Goal: Task Accomplishment & Management: Manage account settings

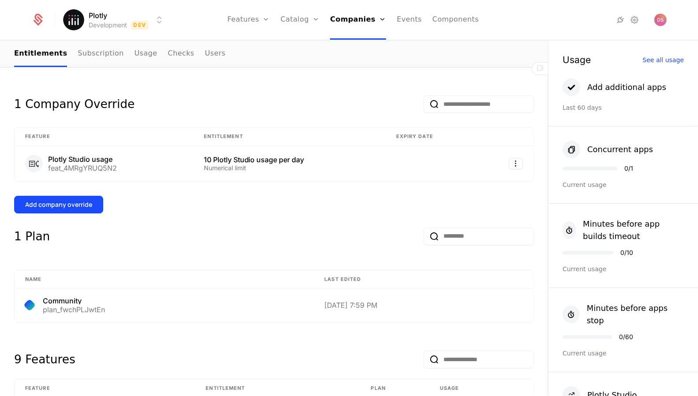
scroll to position [183, 0]
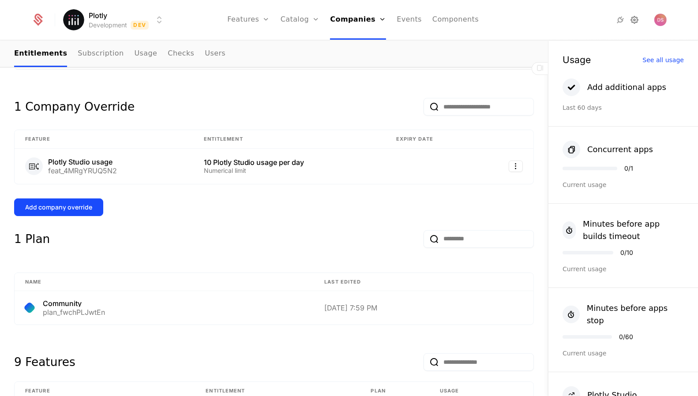
click at [632, 19] on icon at bounding box center [634, 20] width 11 height 11
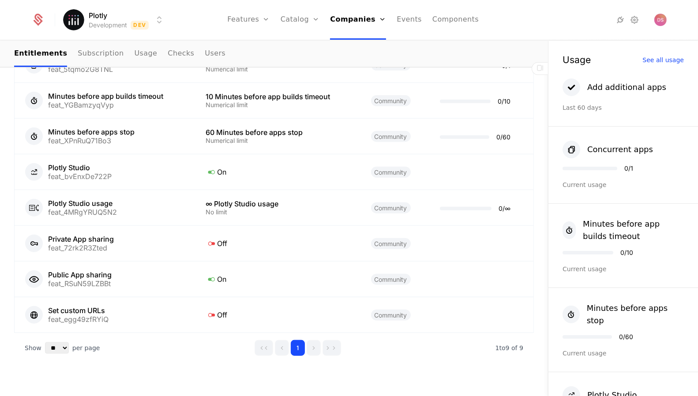
scroll to position [583, 0]
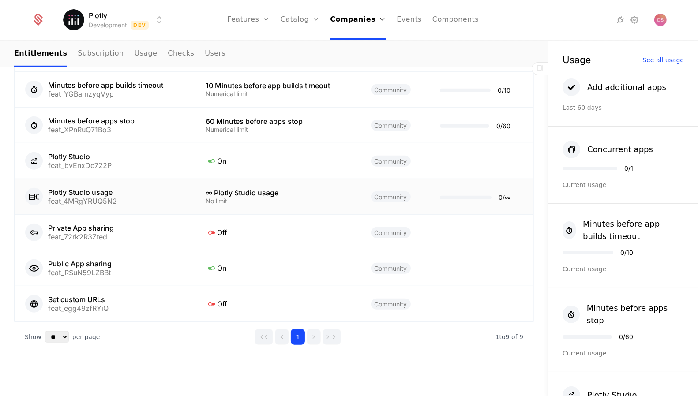
click at [251, 189] on div "∞ Plotly Studio usage" at bounding box center [277, 192] width 144 height 7
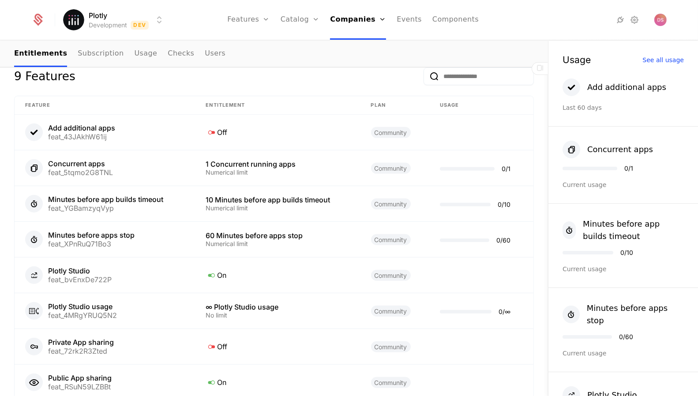
scroll to position [583, 0]
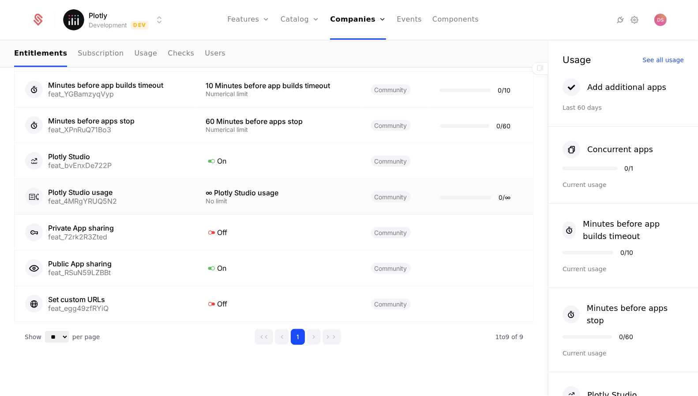
click at [316, 190] on div "∞ Plotly Studio usage" at bounding box center [277, 192] width 144 height 7
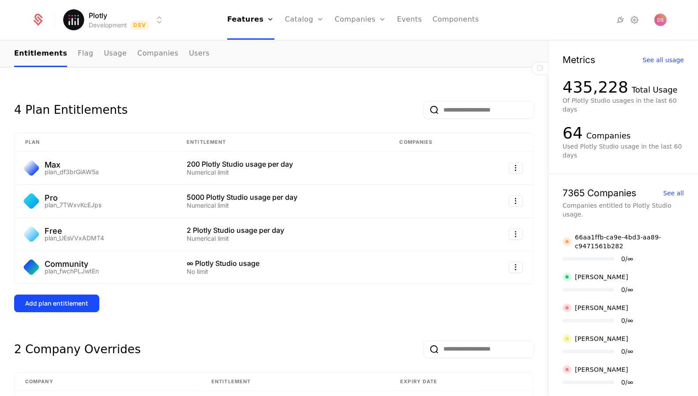
scroll to position [87, 0]
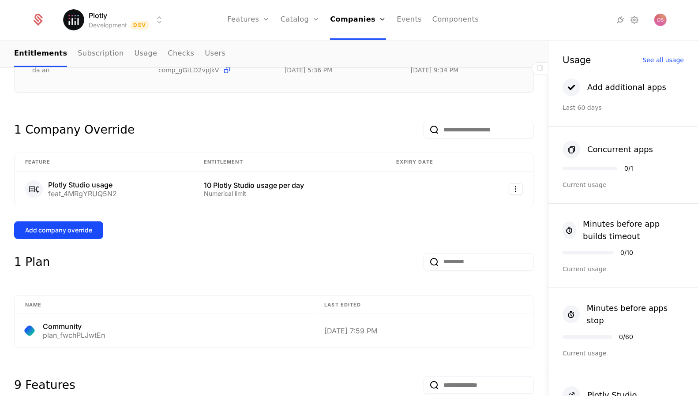
scroll to position [161, 0]
click at [511, 181] on td at bounding box center [506, 188] width 56 height 35
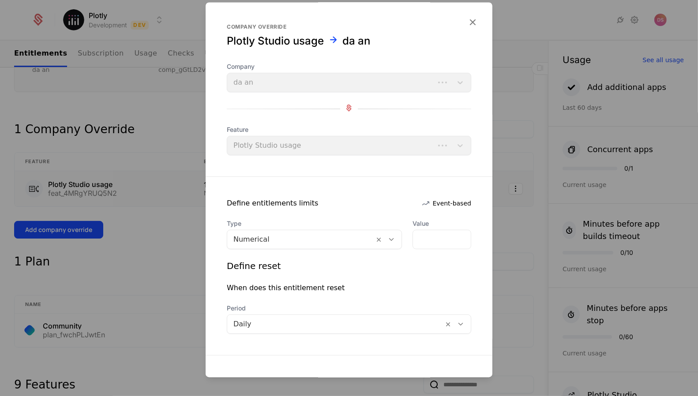
click at [512, 182] on div at bounding box center [349, 198] width 698 height 396
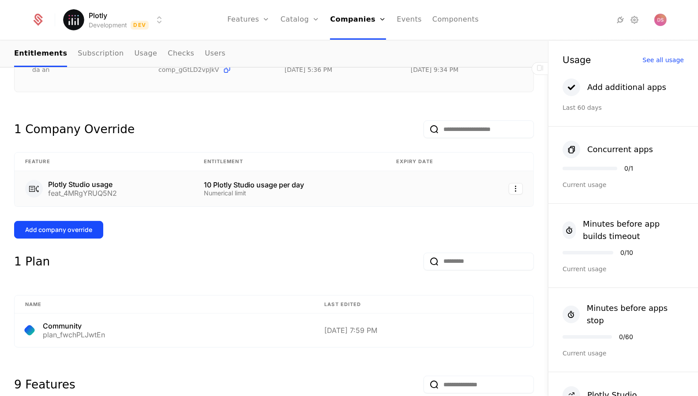
click at [512, 182] on html "Plotly Development Dev Features Features Flags Catalog Plans Add Ons Credits Co…" at bounding box center [349, 198] width 698 height 396
click at [463, 226] on div "Edit" at bounding box center [456, 229] width 22 height 12
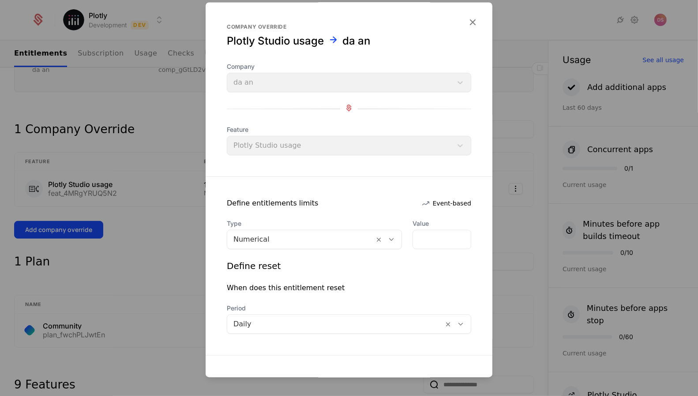
click at [181, 221] on div at bounding box center [349, 198] width 698 height 396
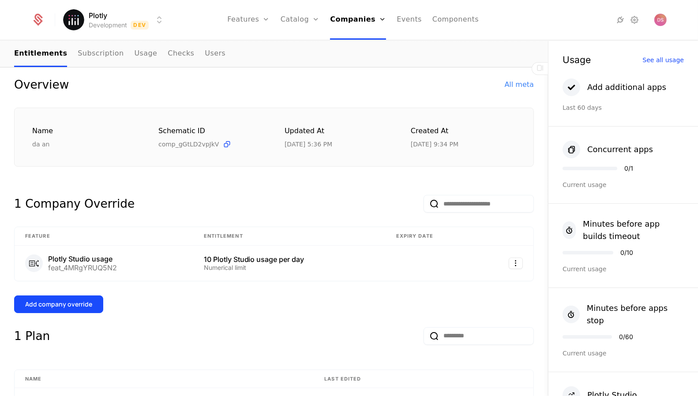
scroll to position [89, 0]
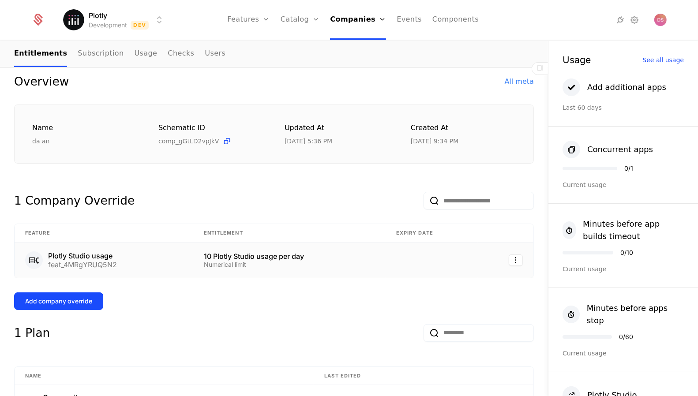
click at [439, 264] on td at bounding box center [431, 260] width 92 height 35
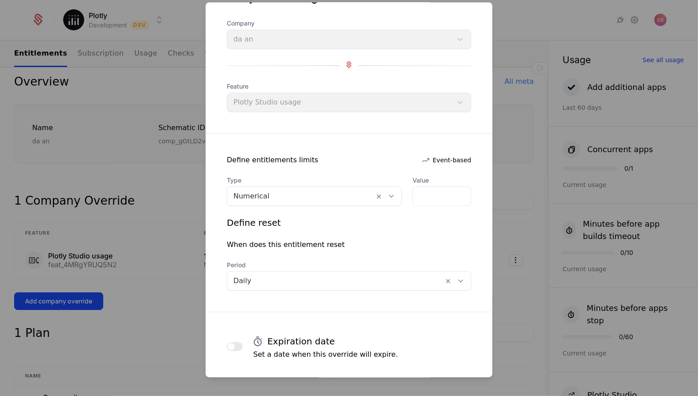
scroll to position [0, 0]
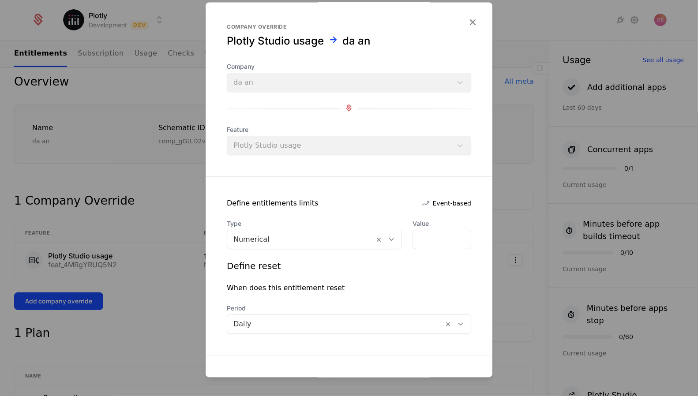
click at [520, 182] on div at bounding box center [349, 198] width 698 height 396
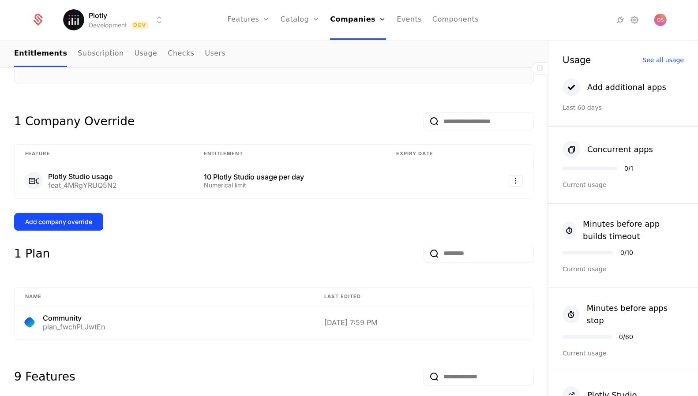
scroll to position [178, 0]
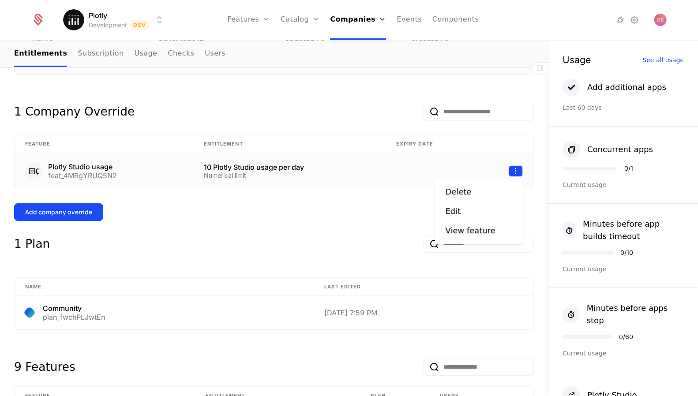
click at [513, 169] on html "Plotly Development Dev Features Features Flags Catalog Plans Add Ons Credits Co…" at bounding box center [349, 198] width 698 height 396
click at [466, 235] on div "View feature" at bounding box center [470, 230] width 50 height 12
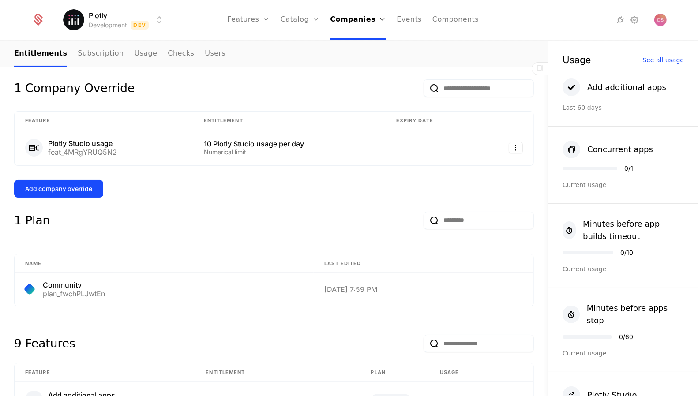
scroll to position [196, 0]
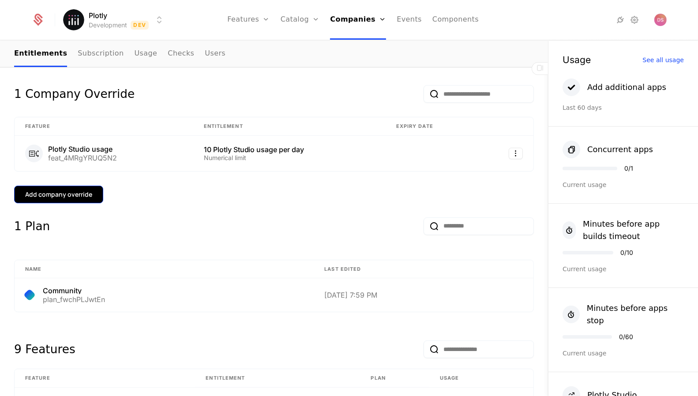
click at [84, 193] on div "Add company override" at bounding box center [58, 194] width 67 height 9
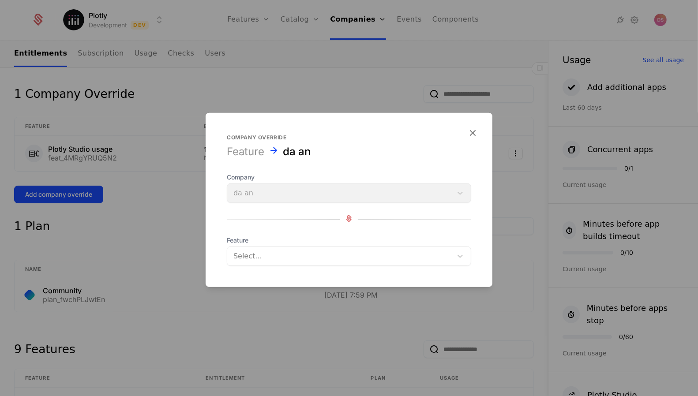
click at [286, 246] on div "Select..." at bounding box center [349, 255] width 244 height 19
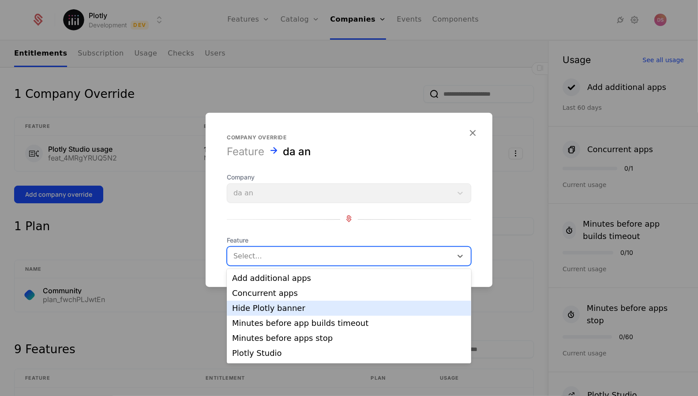
scroll to position [44, 0]
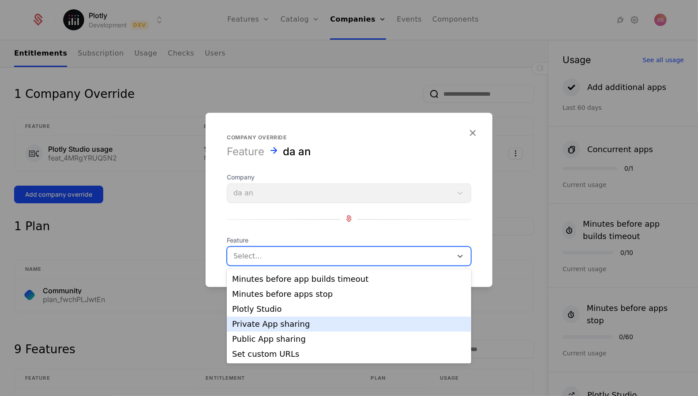
click at [123, 261] on div at bounding box center [349, 198] width 698 height 396
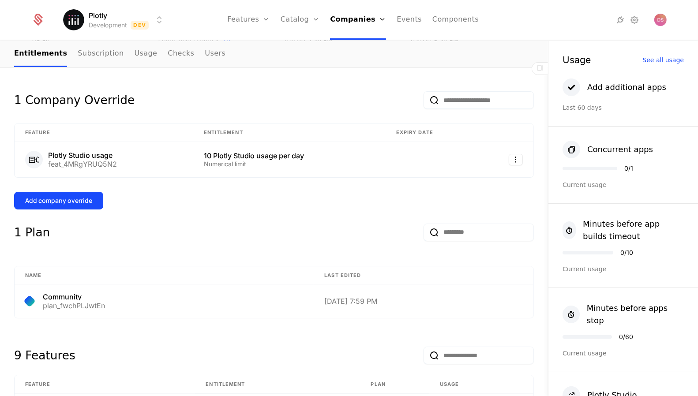
scroll to position [181, 0]
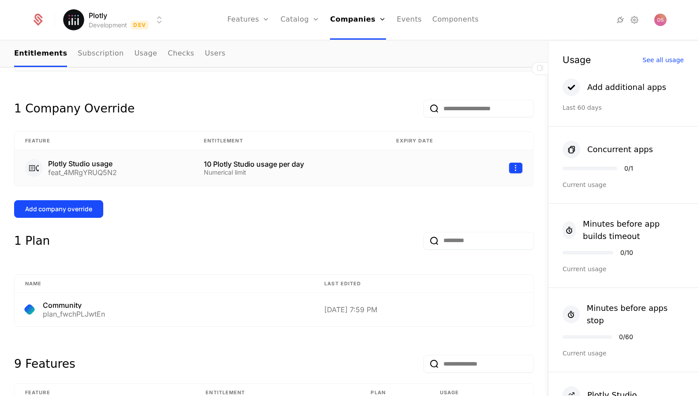
click at [518, 167] on html "Plotly Development Dev Features Features Flags Catalog Plans Add Ons Credits Co…" at bounding box center [349, 198] width 698 height 396
click at [474, 205] on div "Edit" at bounding box center [478, 208] width 67 height 12
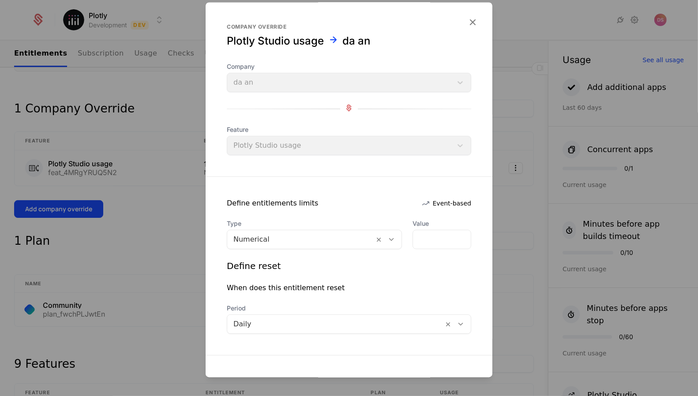
click at [435, 202] on span "Event-based" at bounding box center [452, 203] width 38 height 9
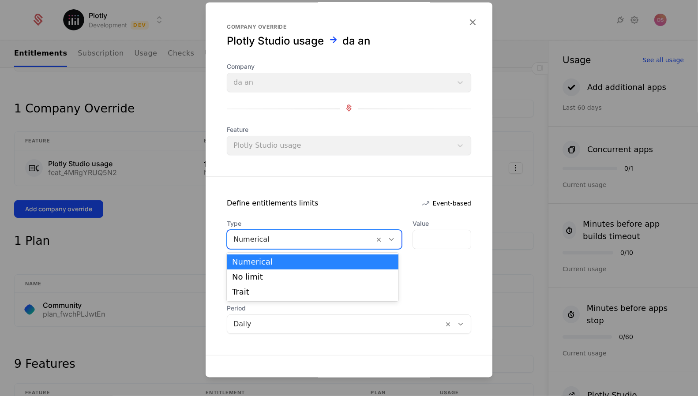
click at [335, 238] on div at bounding box center [300, 240] width 134 height 12
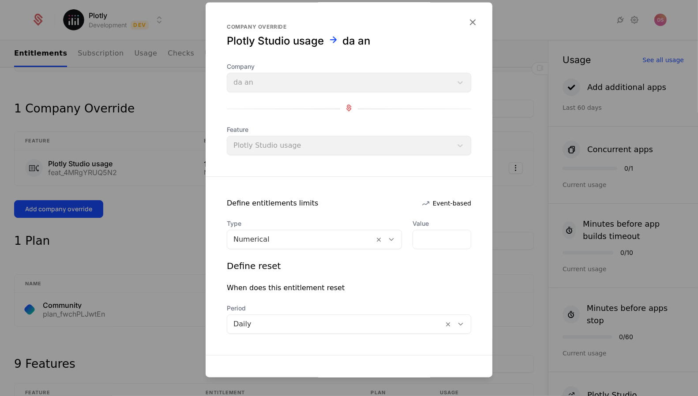
click at [146, 213] on div at bounding box center [349, 198] width 698 height 396
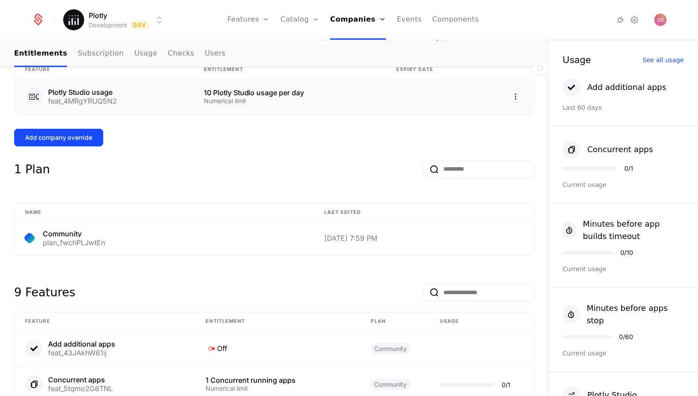
scroll to position [257, 0]
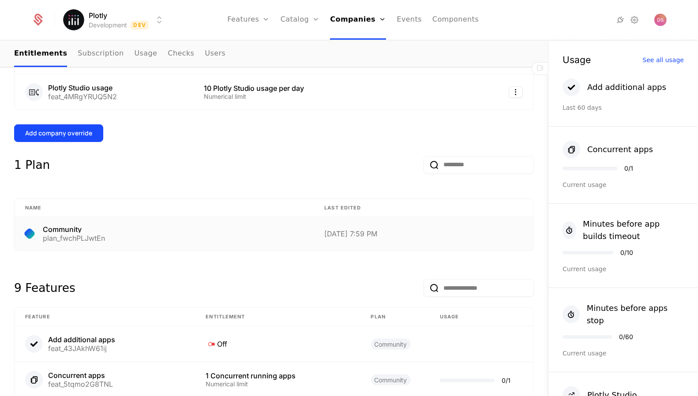
click at [435, 230] on div "7/24/25, 7:59 PM" at bounding box center [423, 233] width 198 height 7
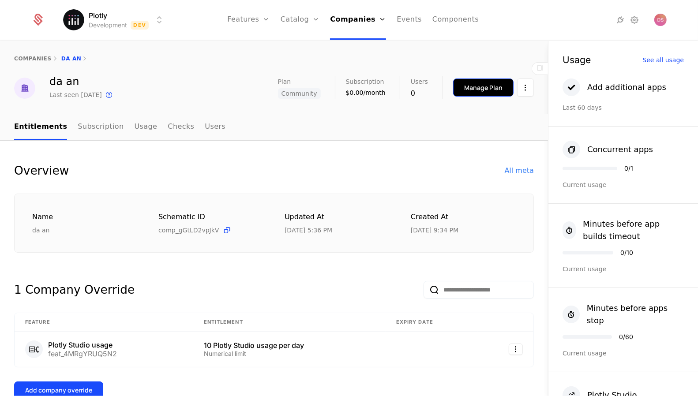
click at [498, 86] on div "Manage Plan" at bounding box center [483, 87] width 38 height 9
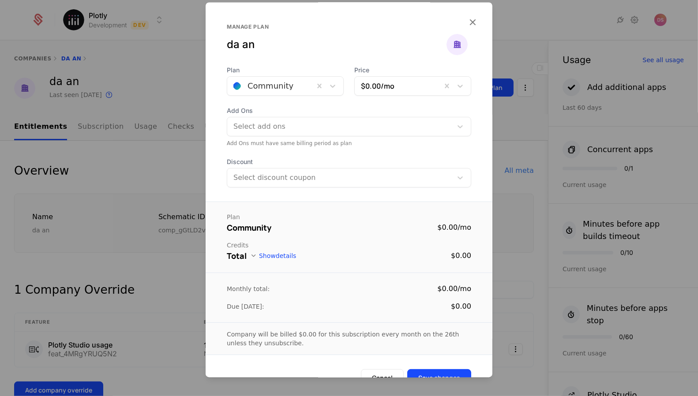
click at [514, 30] on div at bounding box center [349, 198] width 698 height 396
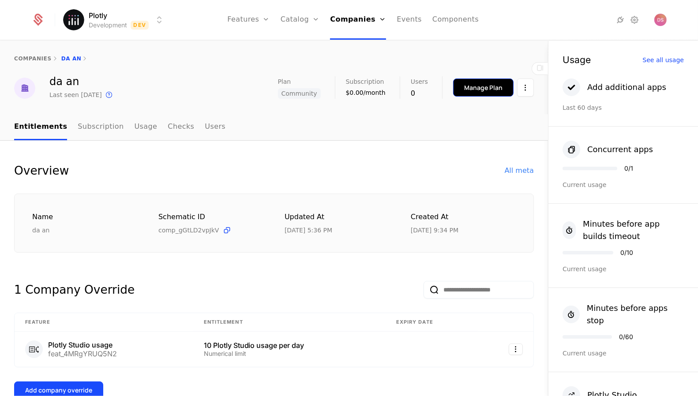
click at [478, 88] on div "Manage Plan" at bounding box center [483, 87] width 38 height 9
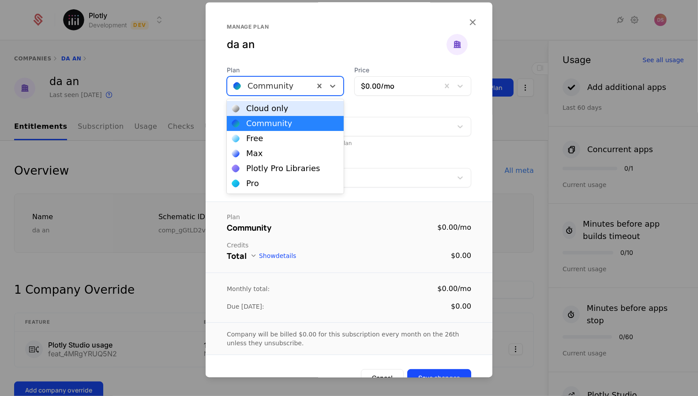
click at [293, 89] on div at bounding box center [270, 86] width 75 height 12
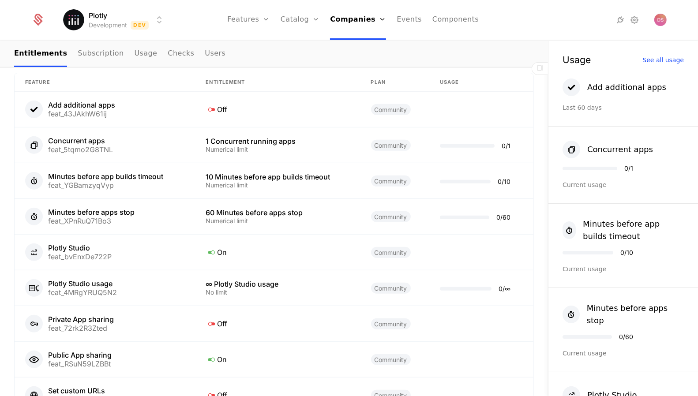
scroll to position [583, 0]
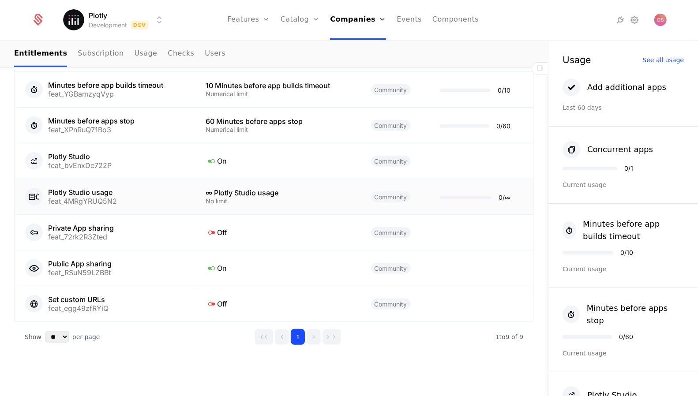
click at [252, 198] on div "No limit" at bounding box center [277, 201] width 144 height 6
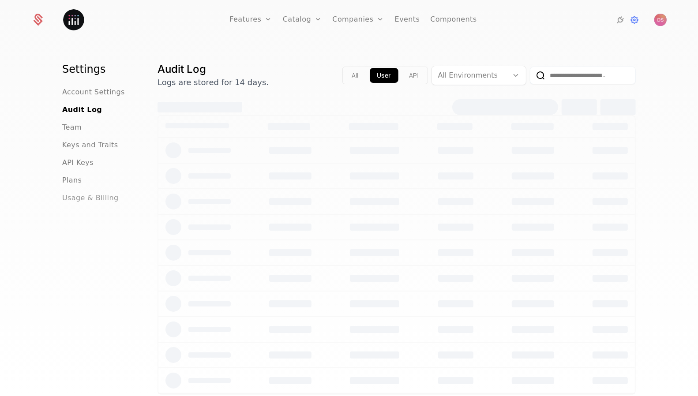
click at [95, 196] on span "Usage & Billing" at bounding box center [90, 198] width 56 height 11
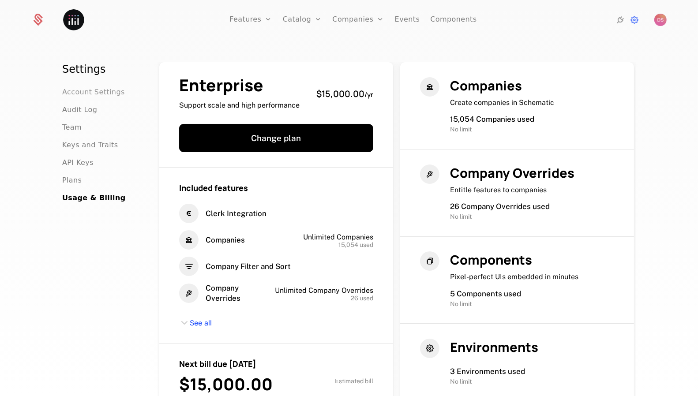
click at [91, 93] on span "Account Settings" at bounding box center [93, 92] width 63 height 11
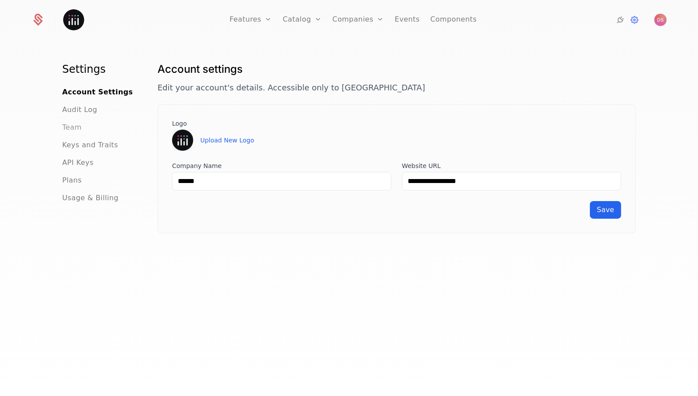
click at [75, 128] on span "Team" at bounding box center [71, 127] width 19 height 11
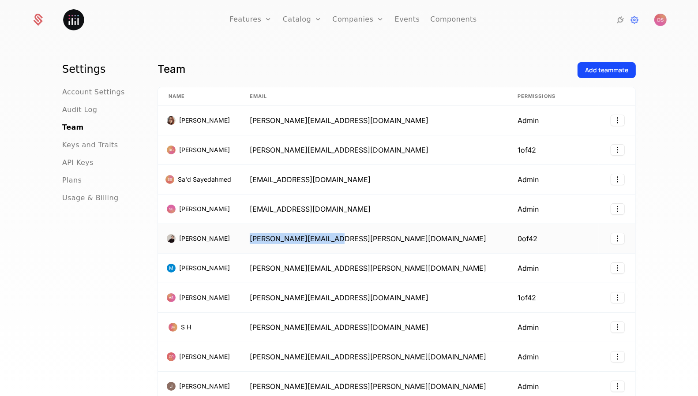
drag, startPoint x: 289, startPoint y: 239, endPoint x: 373, endPoint y: 238, distance: 84.7
click at [373, 239] on td "[PERSON_NAME][EMAIL_ADDRESS][PERSON_NAME][DOMAIN_NAME]" at bounding box center [373, 239] width 268 height 30
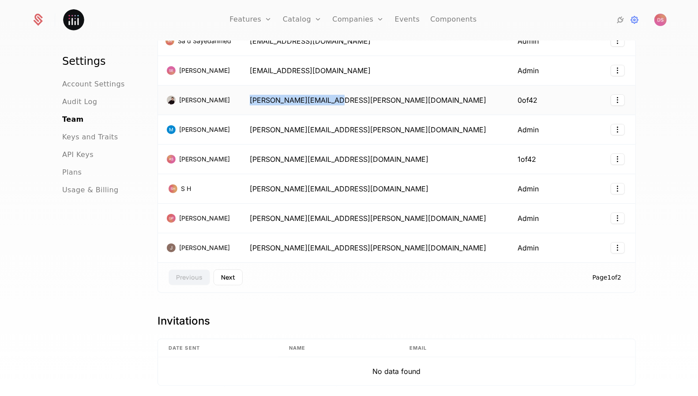
scroll to position [139, 0]
click at [615, 94] on html "Features Features Flags Catalog Plans Add Ons Credits Configuration Companies C…" at bounding box center [349, 198] width 698 height 396
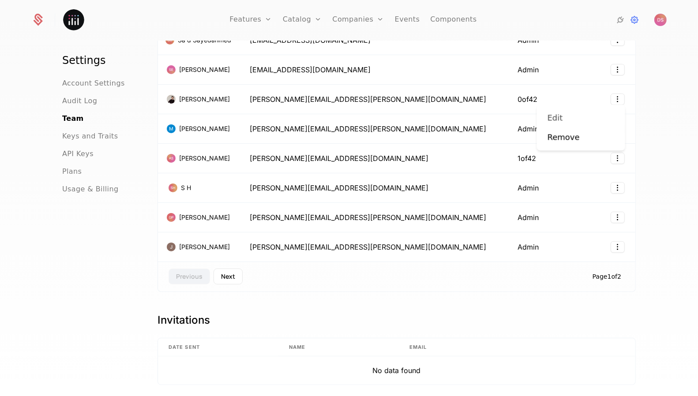
click at [567, 114] on div "Edit" at bounding box center [558, 118] width 22 height 12
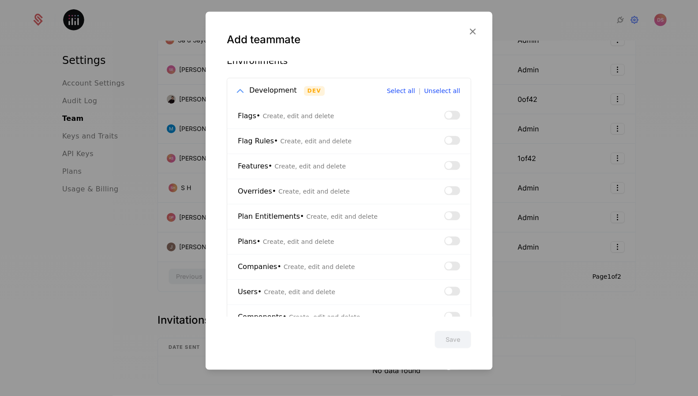
scroll to position [125, 0]
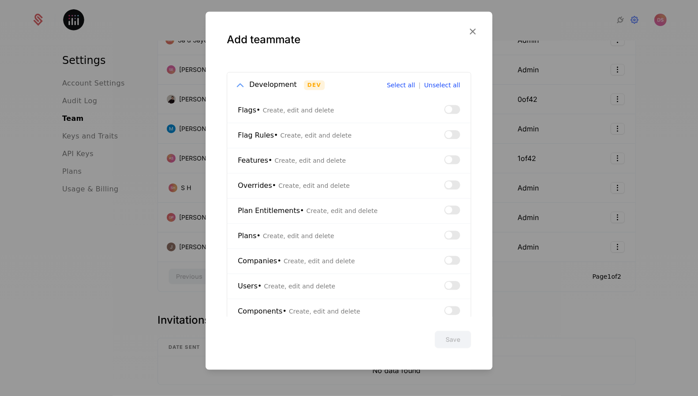
click at [447, 187] on span "button" at bounding box center [448, 185] width 7 height 7
click at [452, 338] on button "Save" at bounding box center [452, 340] width 37 height 18
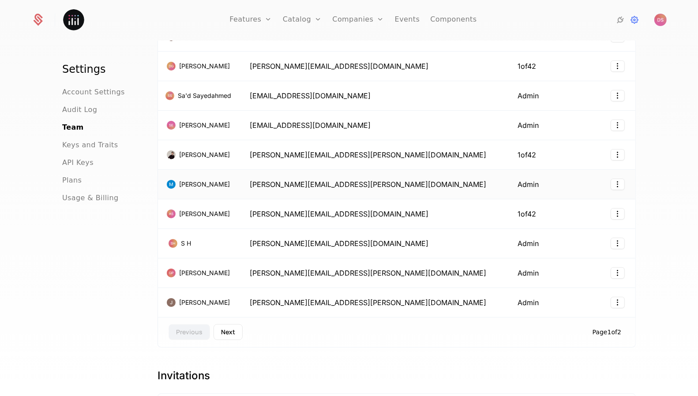
scroll to position [80, 0]
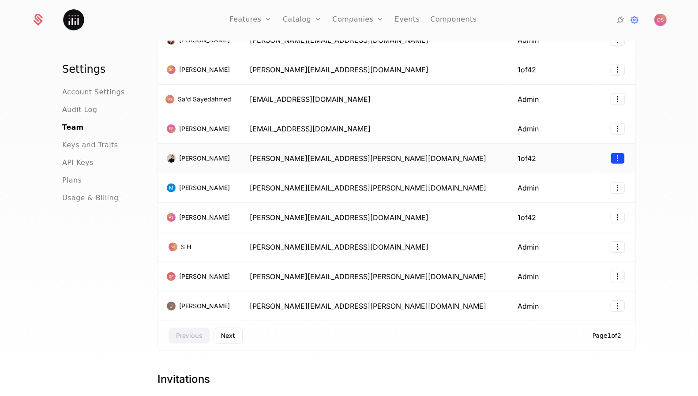
click at [618, 153] on html "Features Features Flags Catalog Plans Add Ons Credits Configuration Companies C…" at bounding box center [349, 198] width 698 height 396
click at [591, 174] on div "Edit" at bounding box center [580, 177] width 67 height 12
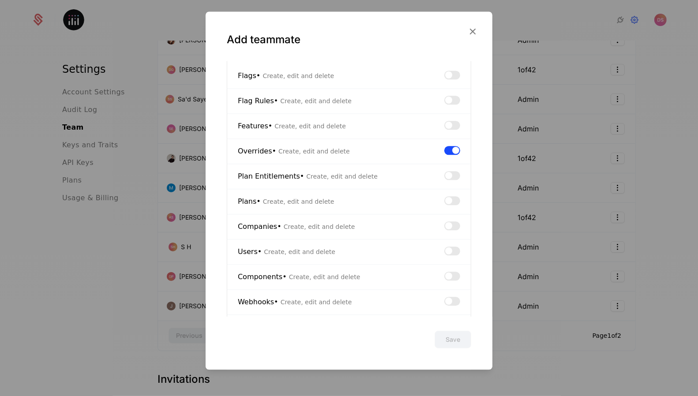
scroll to position [161, 0]
click at [457, 273] on button "button" at bounding box center [452, 274] width 16 height 9
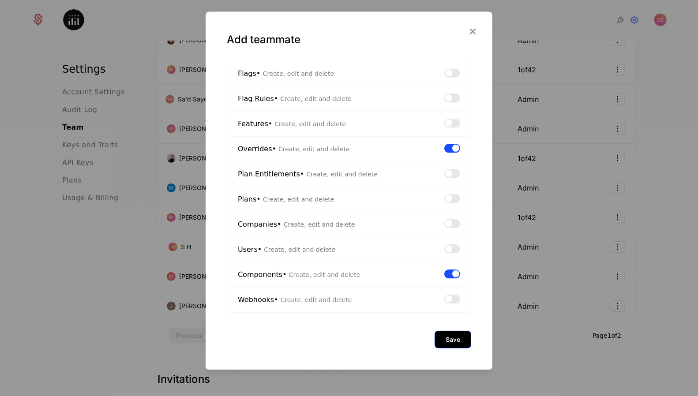
click at [453, 339] on button "Save" at bounding box center [452, 340] width 37 height 18
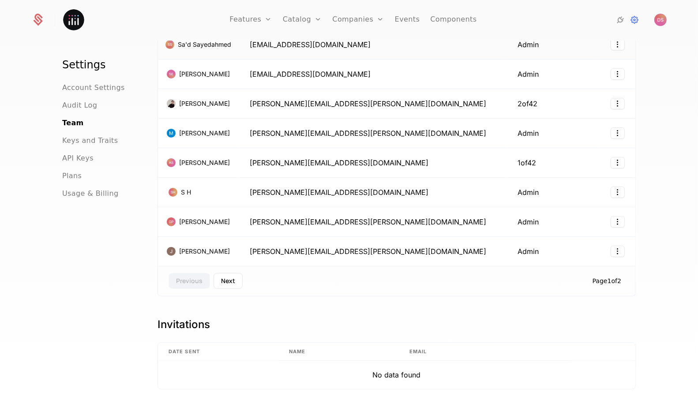
scroll to position [144, 0]
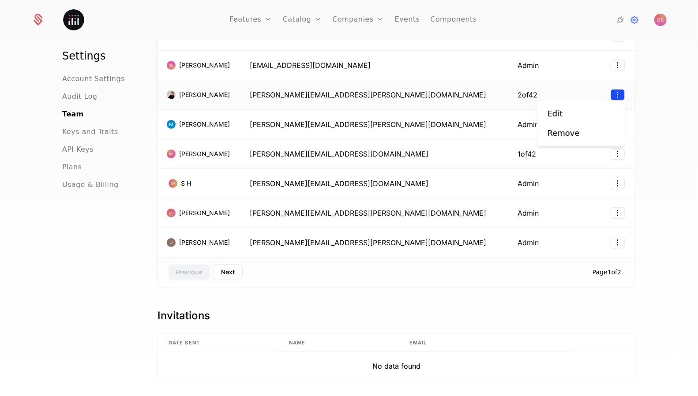
click at [613, 90] on html "Features Features Flags Catalog Plans Add Ons Credits Configuration Companies C…" at bounding box center [349, 198] width 698 height 396
click at [584, 111] on div "Edit" at bounding box center [580, 114] width 67 height 12
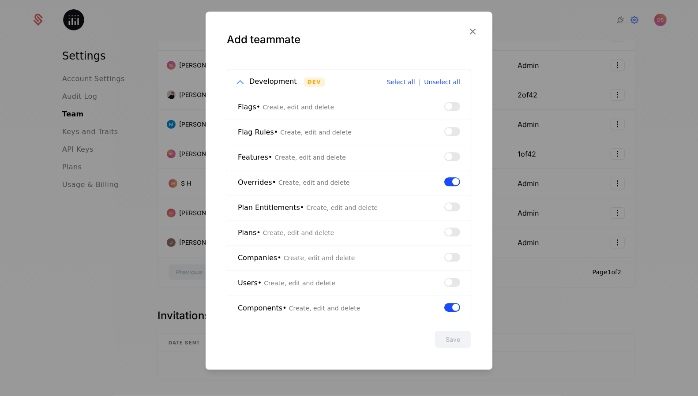
scroll to position [129, 0]
click at [456, 206] on button "button" at bounding box center [452, 206] width 16 height 9
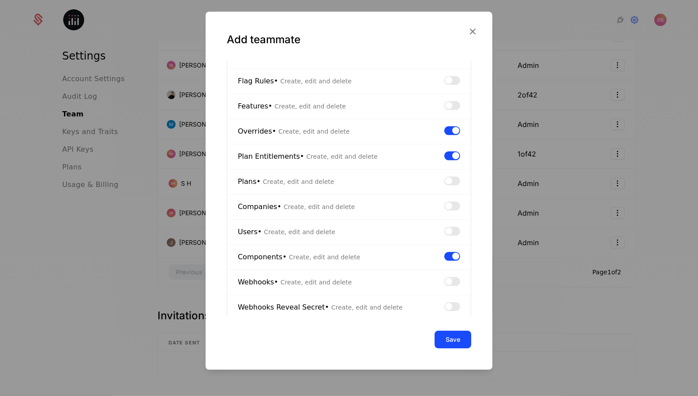
scroll to position [196, 0]
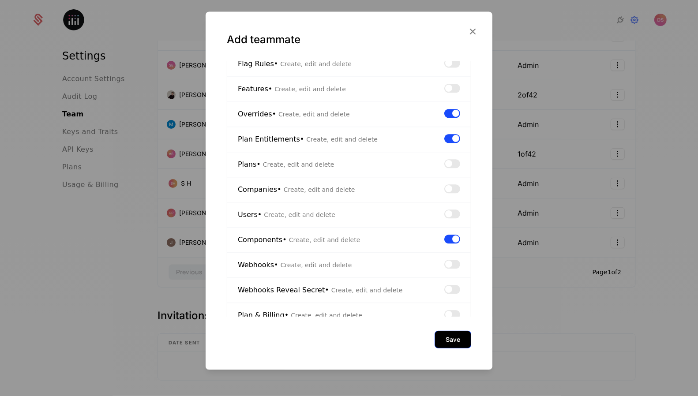
click at [461, 337] on button "Save" at bounding box center [452, 340] width 37 height 18
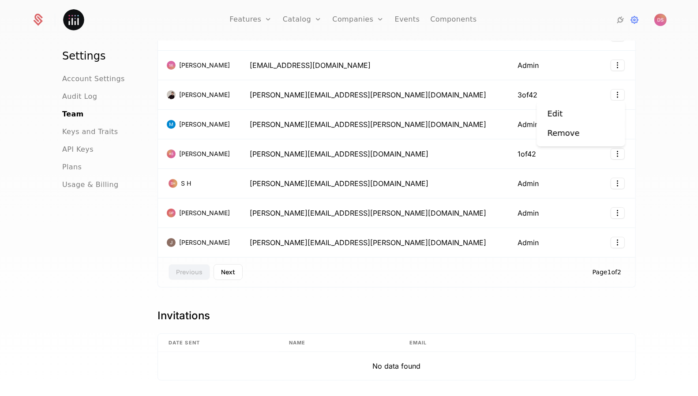
click at [614, 94] on html "Features Features Flags Catalog Plans Add Ons Credits Configuration Companies C…" at bounding box center [349, 198] width 698 height 396
click at [594, 116] on div "Edit" at bounding box center [580, 114] width 67 height 12
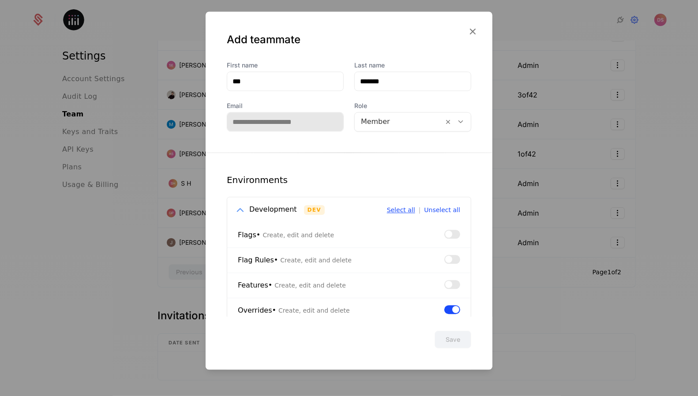
click at [411, 211] on button "Select all" at bounding box center [401, 210] width 28 height 6
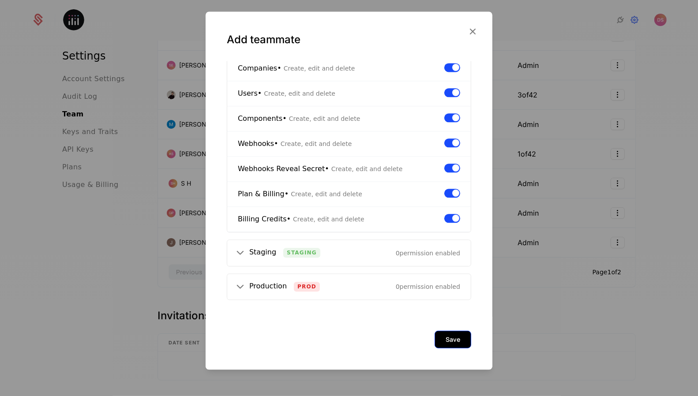
click at [446, 340] on button "Save" at bounding box center [452, 340] width 37 height 18
